Goal: Complete application form

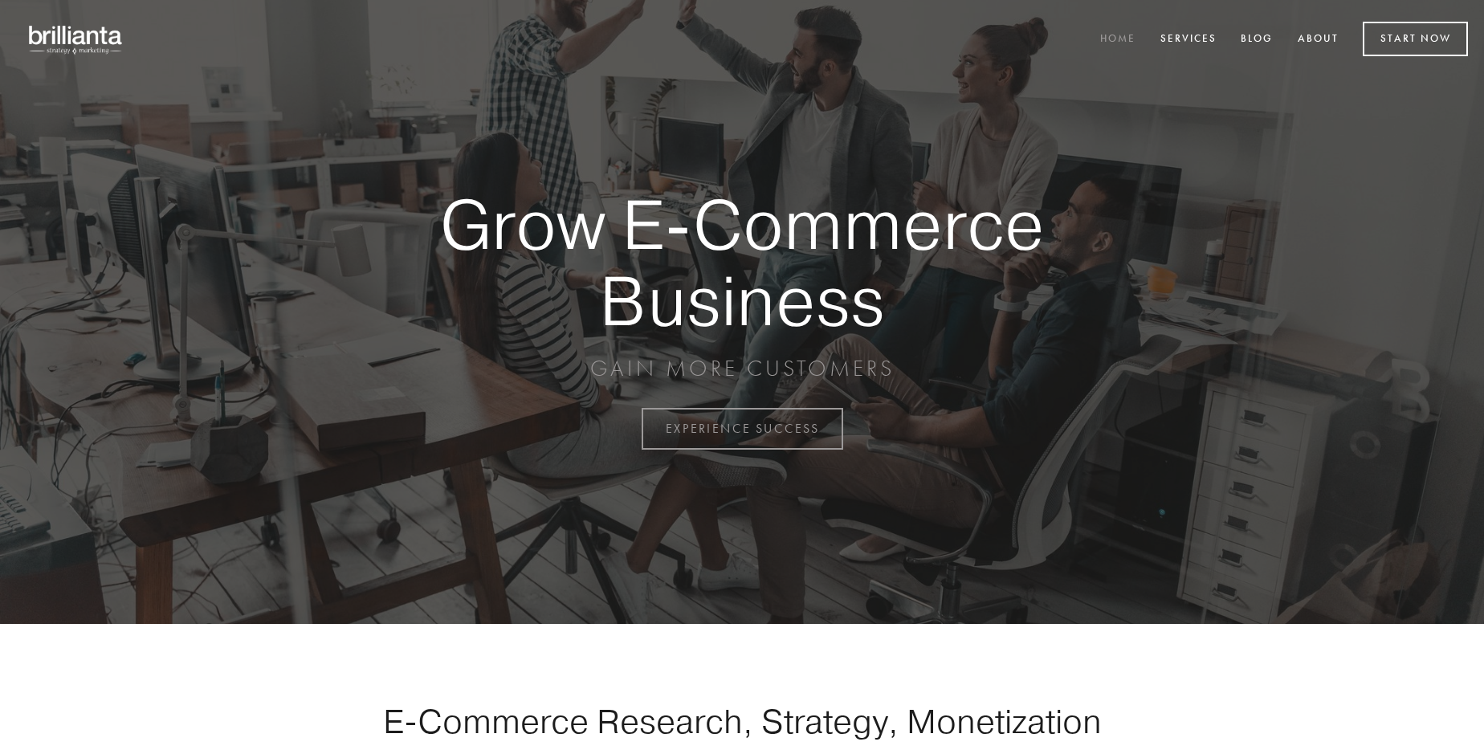
scroll to position [4210, 0]
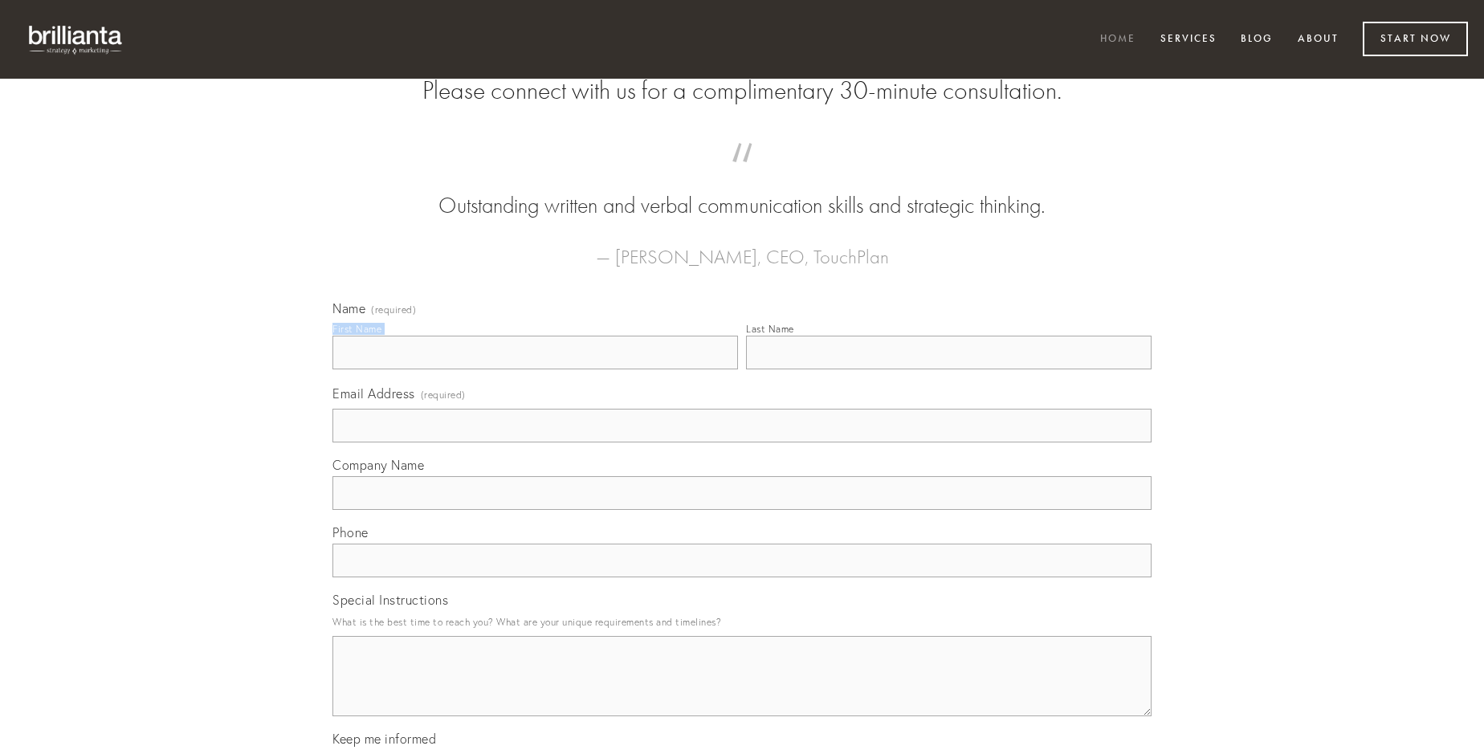
type input "[DEMOGRAPHIC_DATA][PERSON_NAME]"
click at [949, 369] on input "Last Name" at bounding box center [949, 353] width 406 height 34
type input "[DEMOGRAPHIC_DATA][PERSON_NAME]"
click at [742, 443] on input "Email Address (required)" at bounding box center [742, 426] width 819 height 34
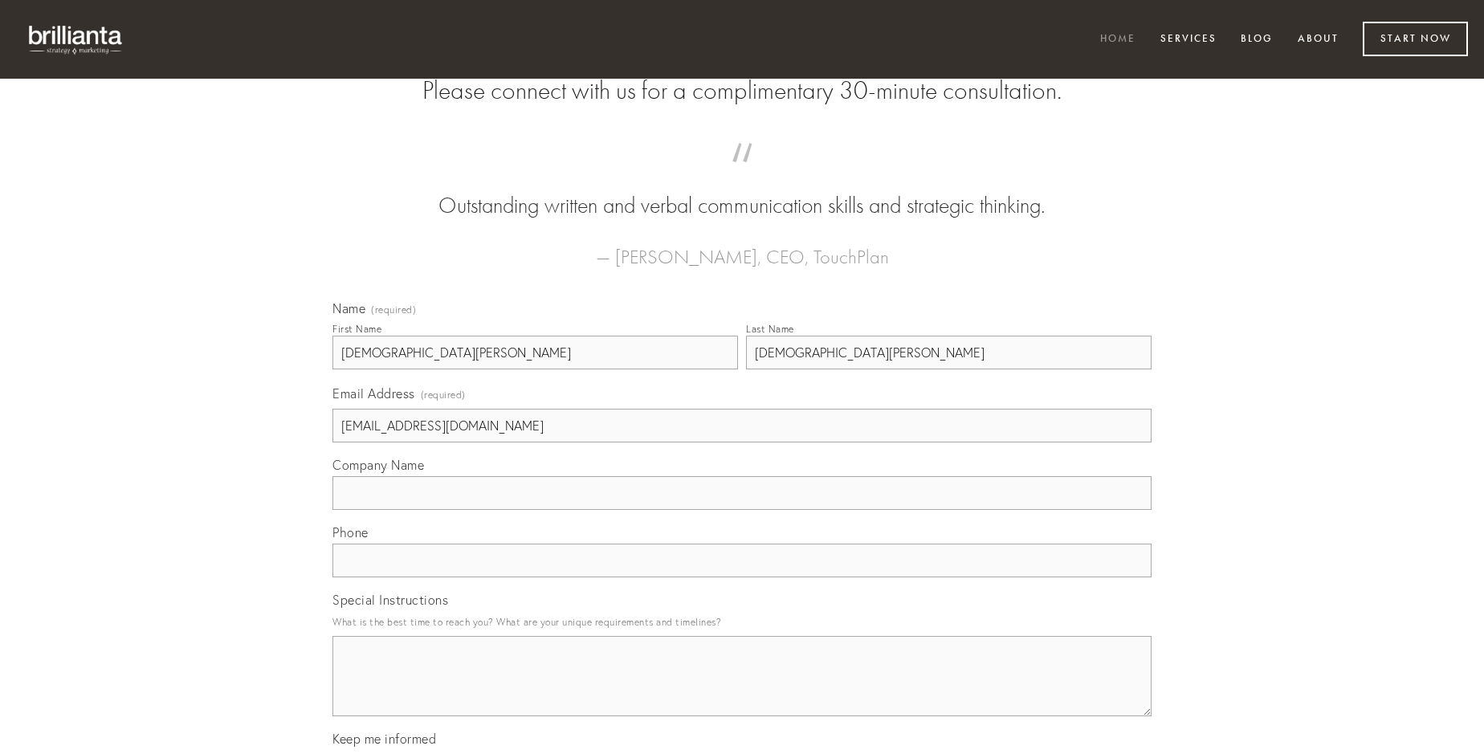
type input "[EMAIL_ADDRESS][DOMAIN_NAME]"
click at [742, 510] on input "Company Name" at bounding box center [742, 493] width 819 height 34
type input "[PERSON_NAME]"
click at [742, 578] on input "text" at bounding box center [742, 561] width 819 height 34
click at [742, 691] on textarea "Special Instructions" at bounding box center [742, 676] width 819 height 80
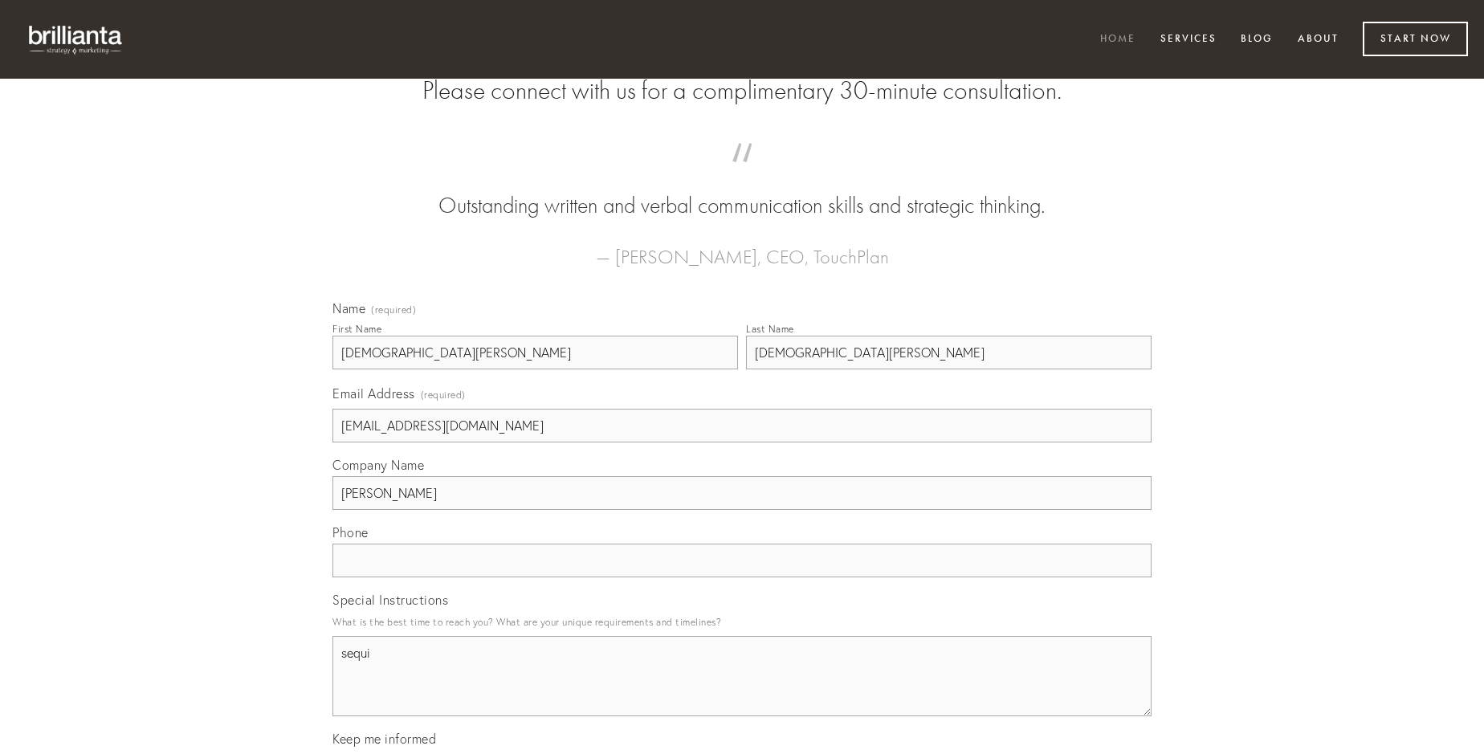
type textarea "sequi"
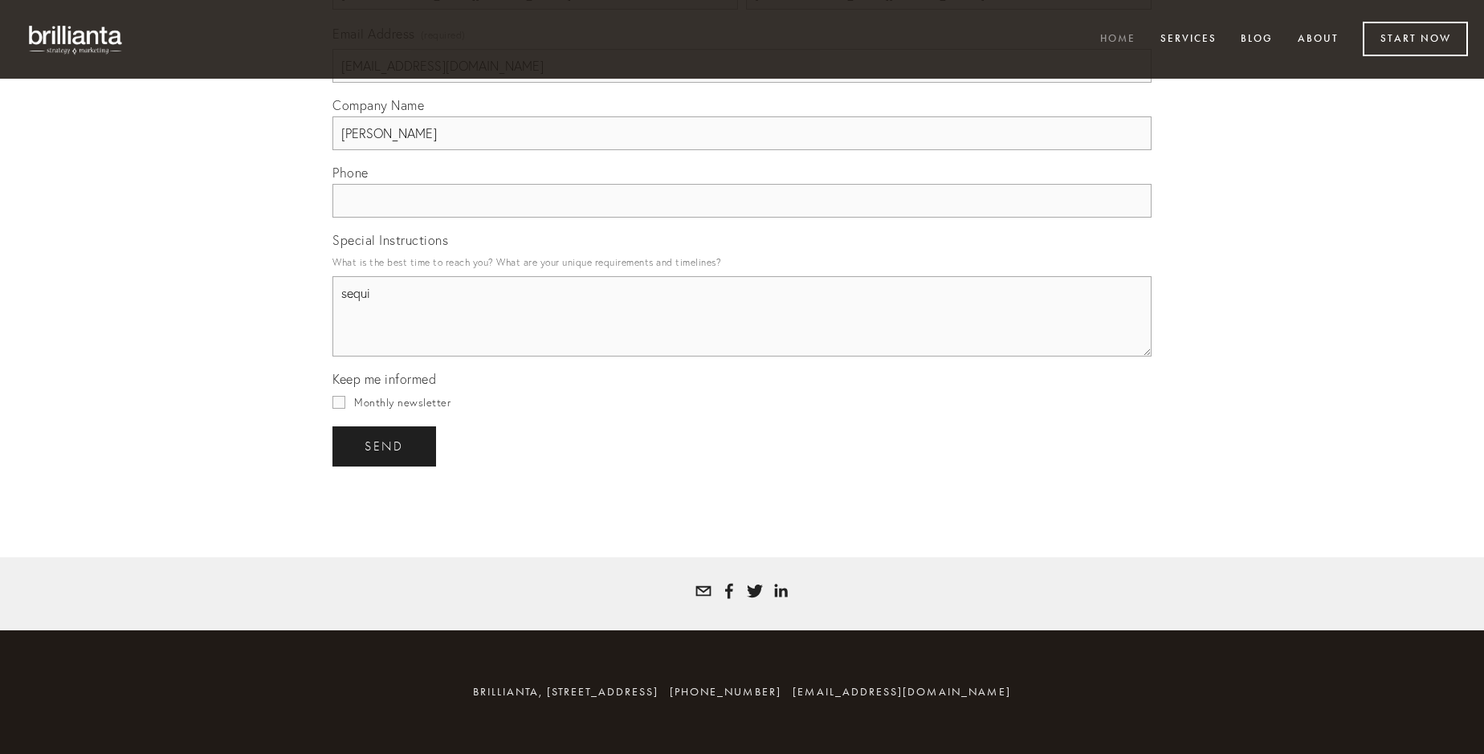
click at [386, 446] on span "send" at bounding box center [384, 446] width 39 height 14
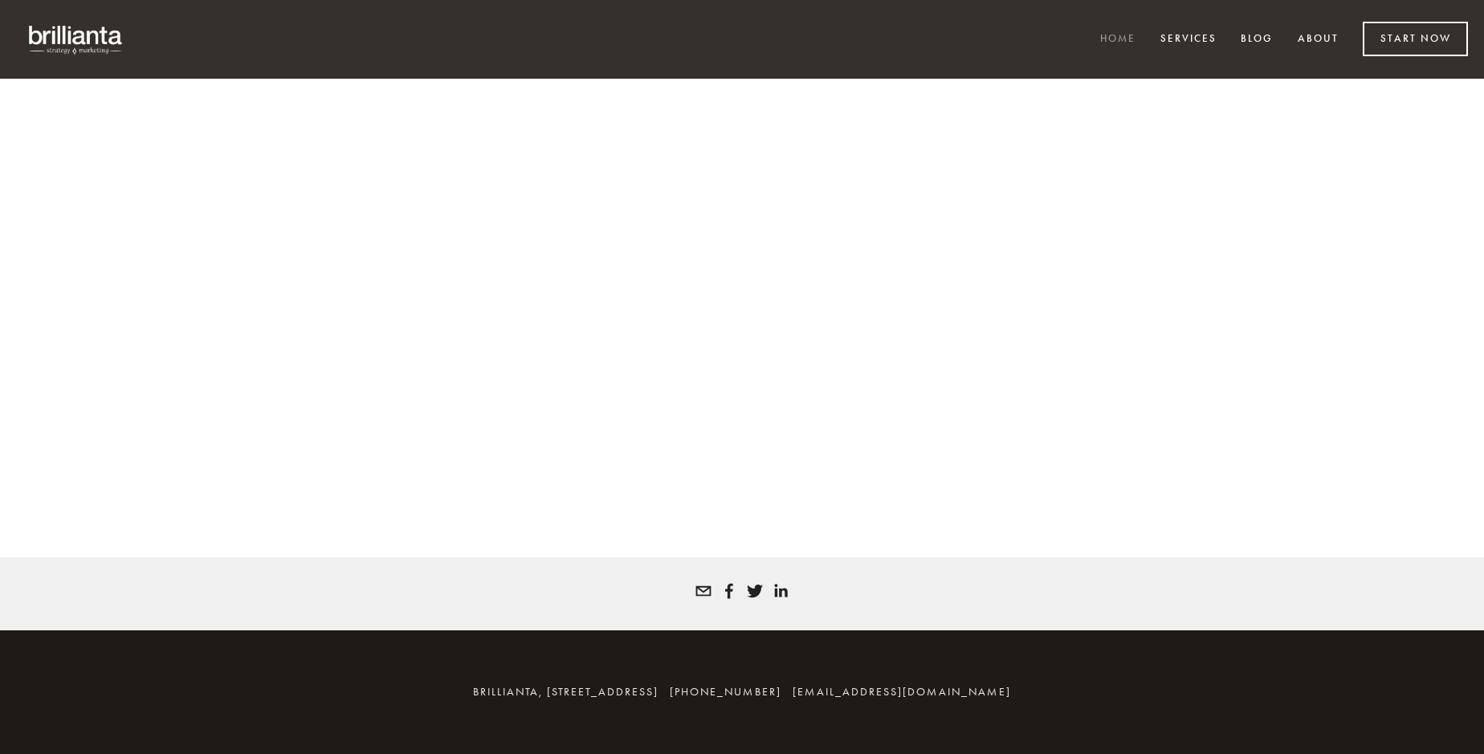
scroll to position [4189, 0]
